Goal: Information Seeking & Learning: Learn about a topic

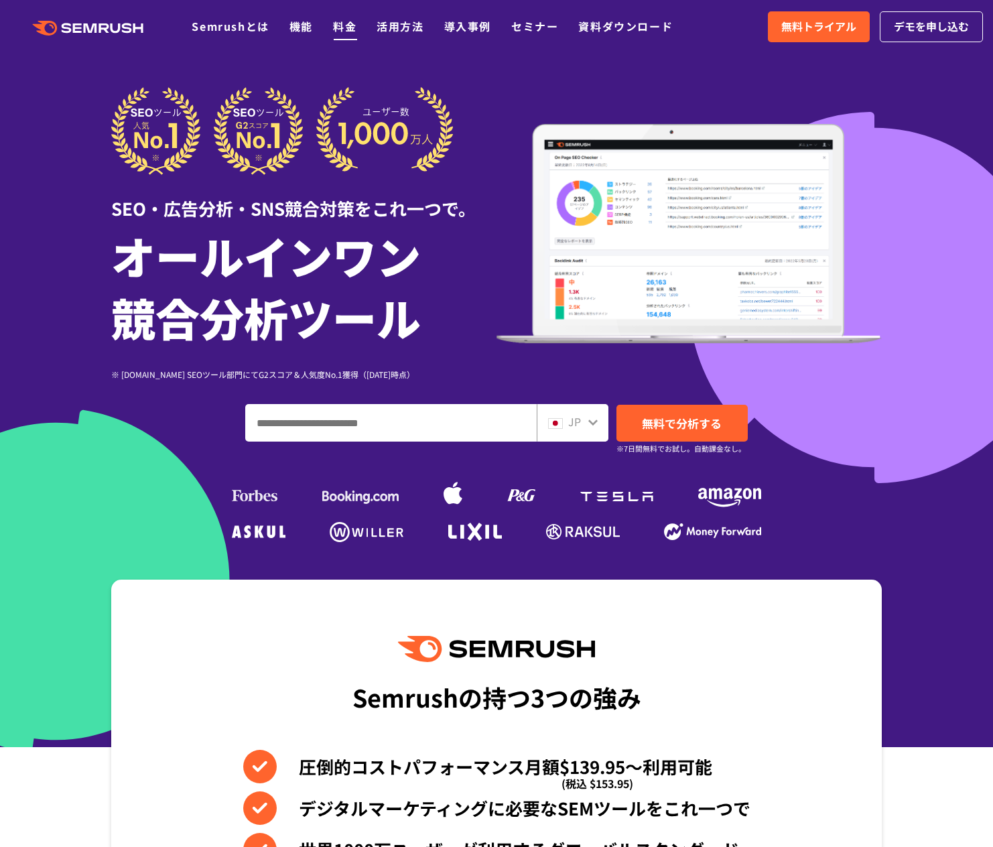
click at [342, 29] on link "料金" at bounding box center [344, 26] width 23 height 16
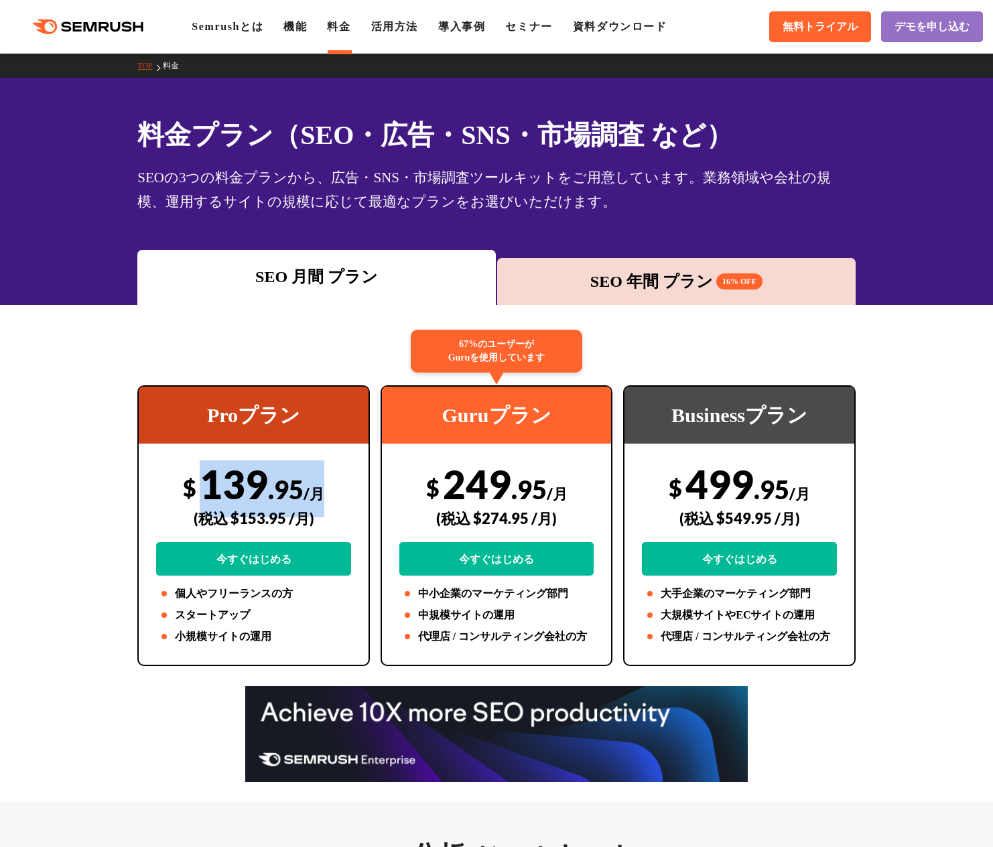
drag, startPoint x: 204, startPoint y: 489, endPoint x: 318, endPoint y: 487, distance: 114.5
click at [318, 487] on div "$ 139 .95 /月 (税込 $153.95 /月) 今すぐはじめる" at bounding box center [253, 517] width 195 height 115
copy div "139 .95 /月"
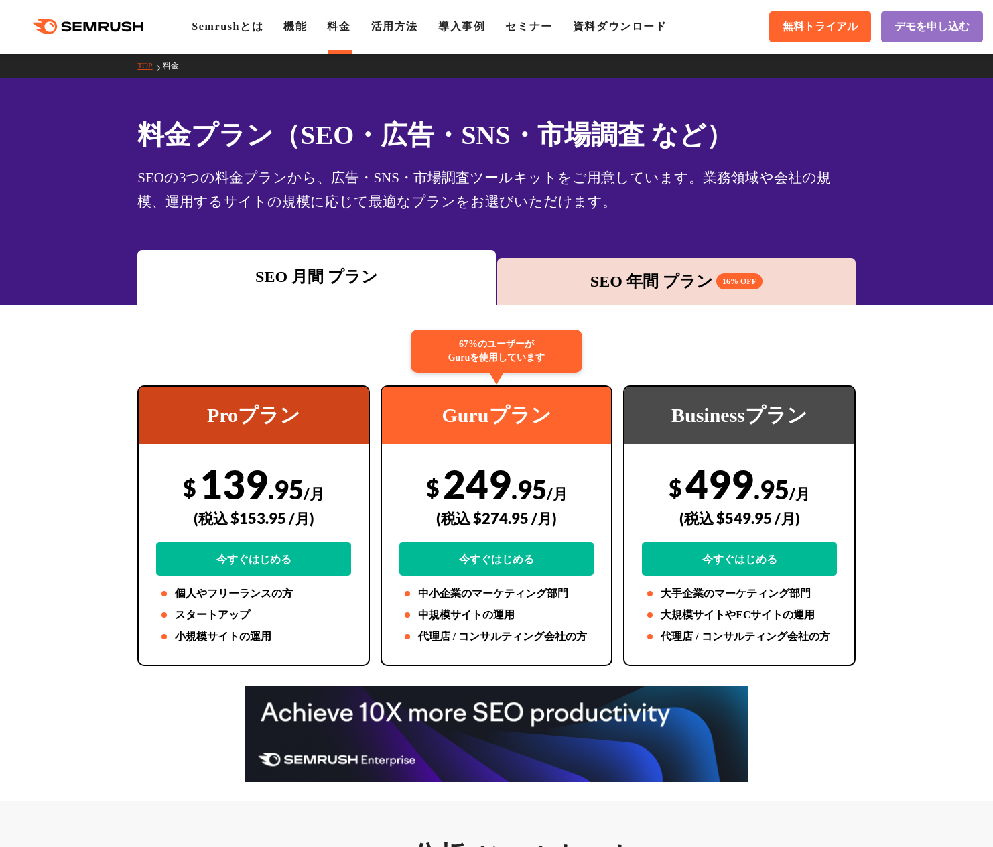
click at [591, 289] on div "SEO 年間 プラン 16% OFF" at bounding box center [676, 281] width 345 height 24
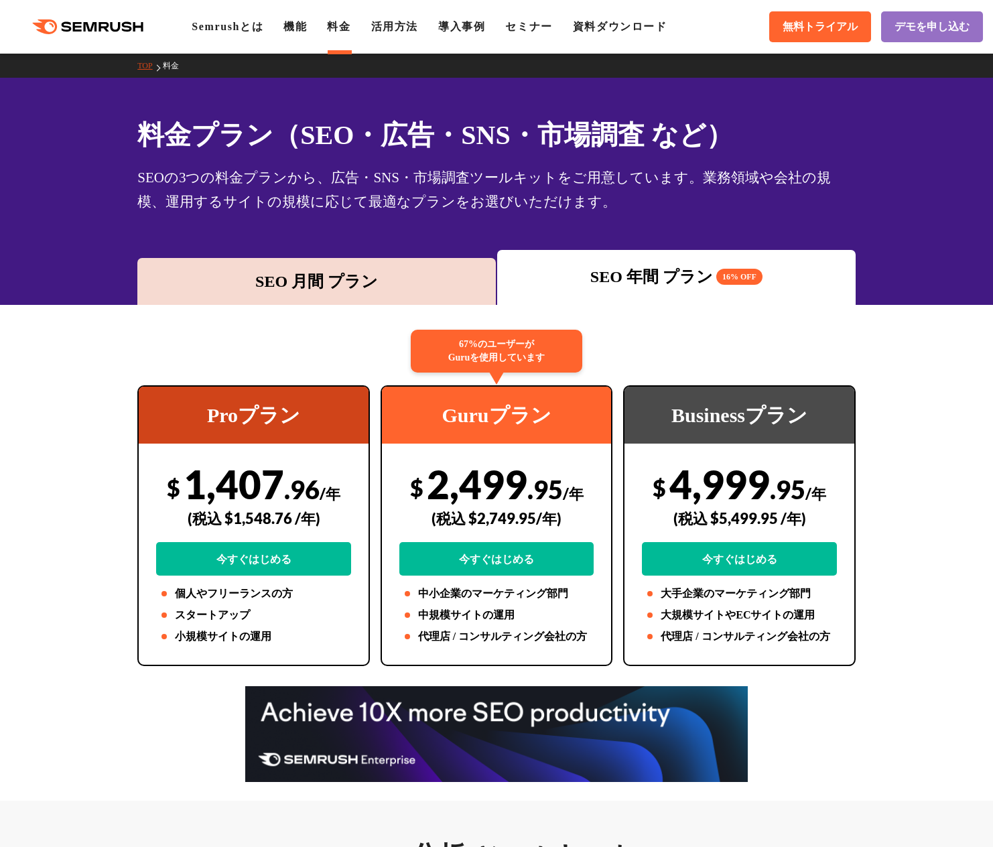
drag, startPoint x: 430, startPoint y: 491, endPoint x: 559, endPoint y: 486, distance: 128.7
click at [559, 486] on div "$ 2,499 .95 /年 (税込 $2,749.95/年) 今すぐはじめる" at bounding box center [496, 517] width 195 height 115
copy div "2,499 .95"
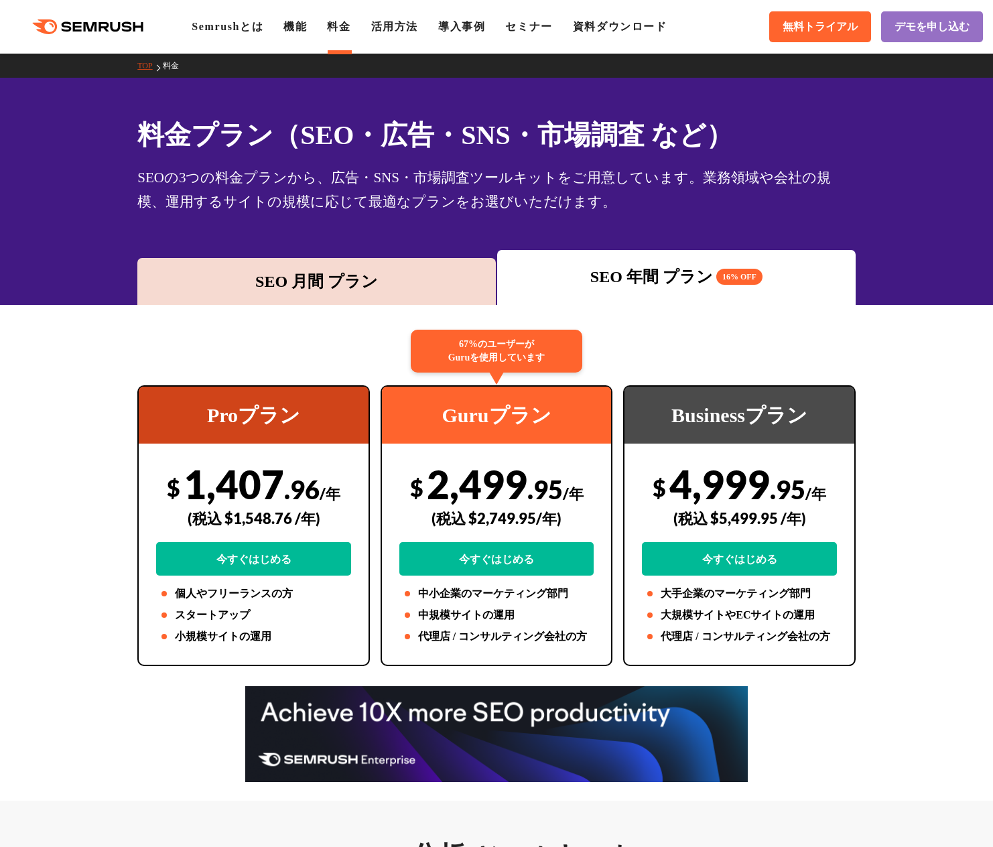
drag, startPoint x: 480, startPoint y: 520, endPoint x: 536, endPoint y: 519, distance: 56.3
click at [536, 519] on div "(税込 $2,749.95/年)" at bounding box center [496, 518] width 195 height 48
copy div "2,749.95"
